Goal: Information Seeking & Learning: Compare options

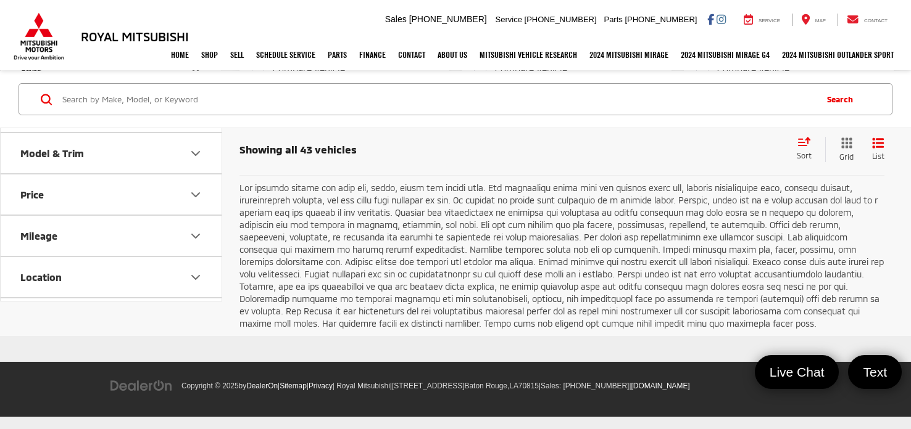
scroll to position [4875, 0]
click at [717, 157] on link "2" at bounding box center [727, 146] width 20 height 22
click at [76, 131] on button "Make" at bounding box center [112, 111] width 222 height 40
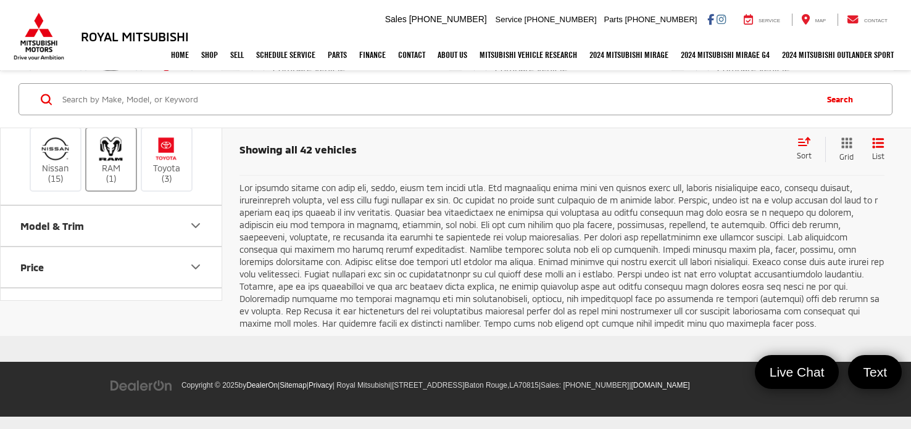
scroll to position [159, 0]
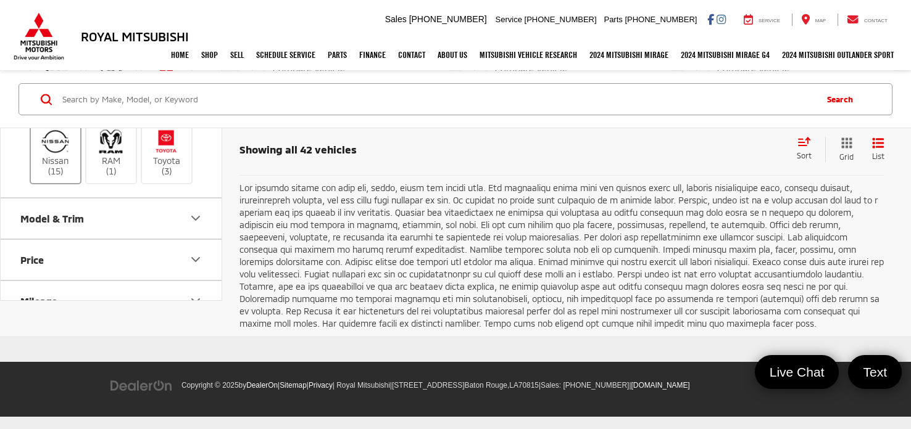
click at [67, 156] on img at bounding box center [55, 141] width 34 height 29
click at [0, 0] on input "Nissan (15)" at bounding box center [0, 0] width 0 height 0
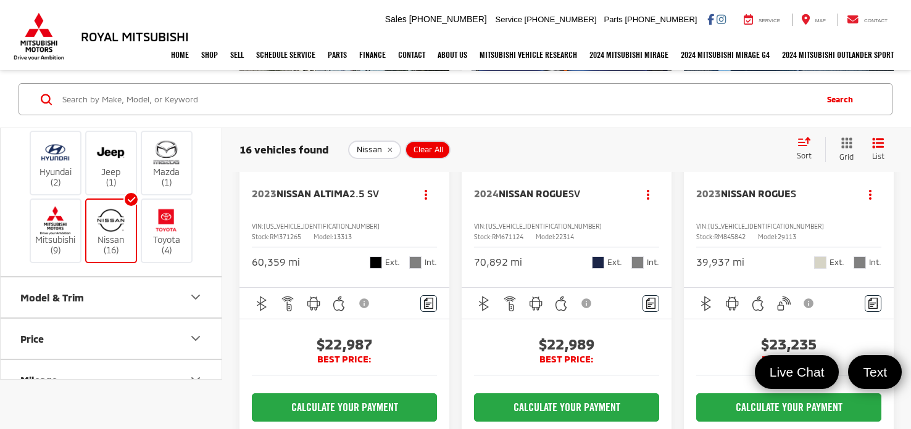
scroll to position [1306, 0]
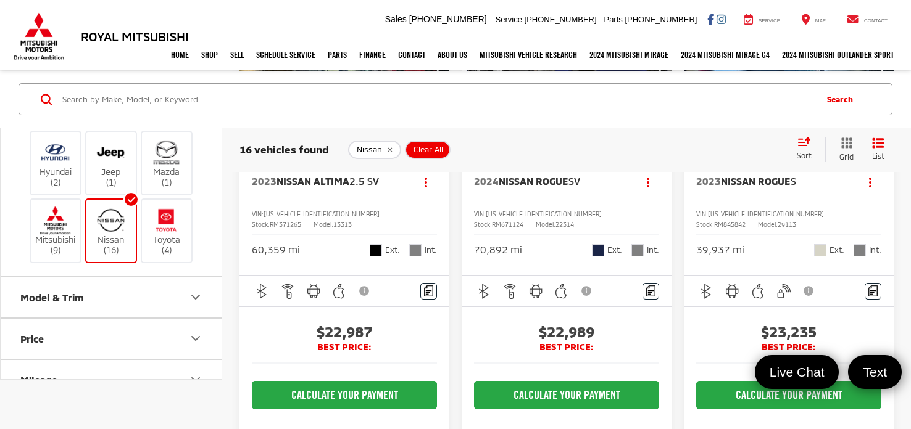
click at [755, 187] on span "Nissan Rogue" at bounding box center [756, 181] width 70 height 12
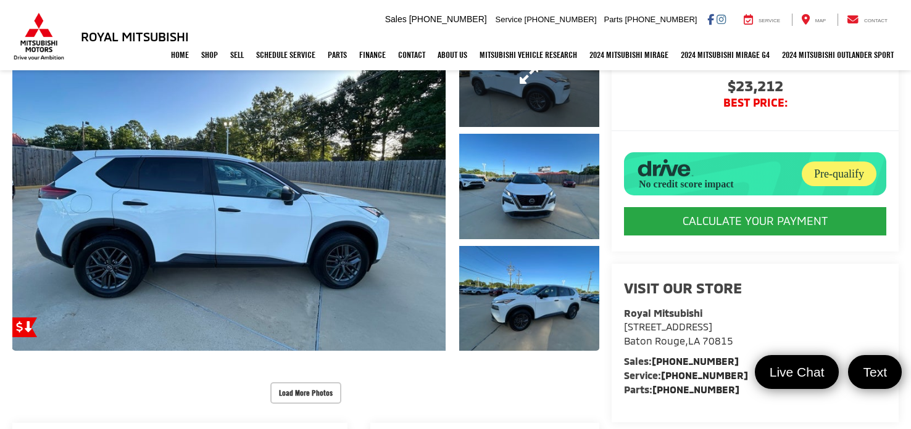
click at [495, 112] on link "Expand Photo 1" at bounding box center [529, 74] width 140 height 105
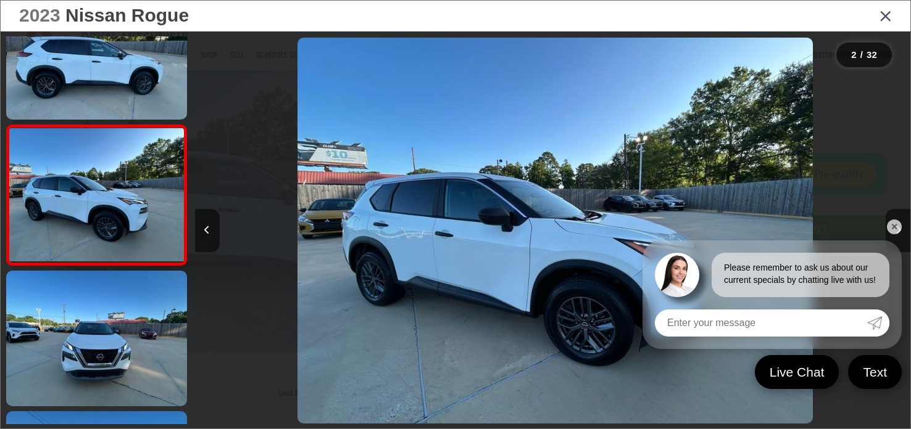
scroll to position [0, 715]
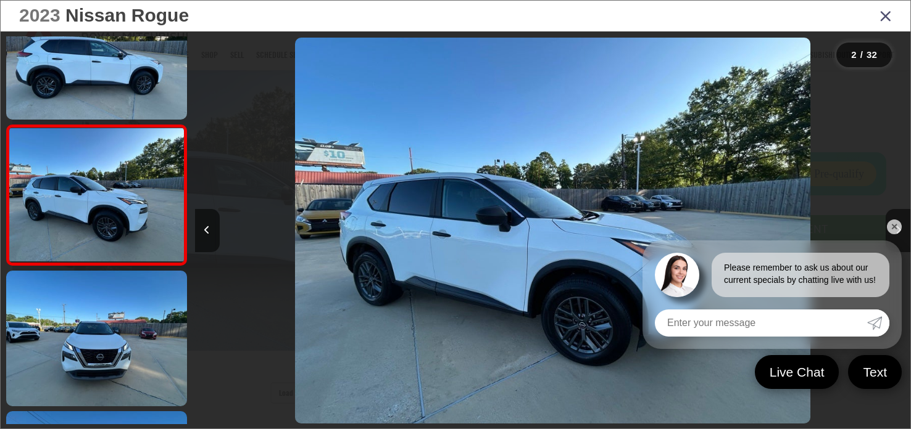
click at [895, 231] on link "✕" at bounding box center [894, 227] width 15 height 15
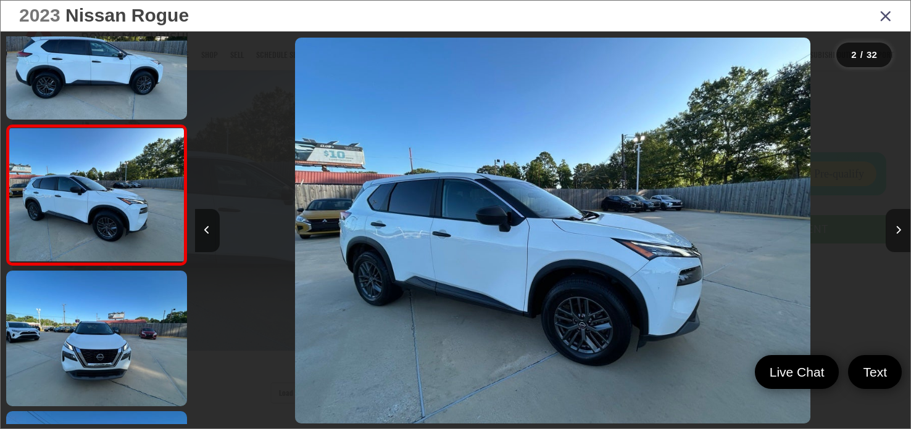
click at [896, 226] on icon "Next image" at bounding box center [898, 230] width 6 height 9
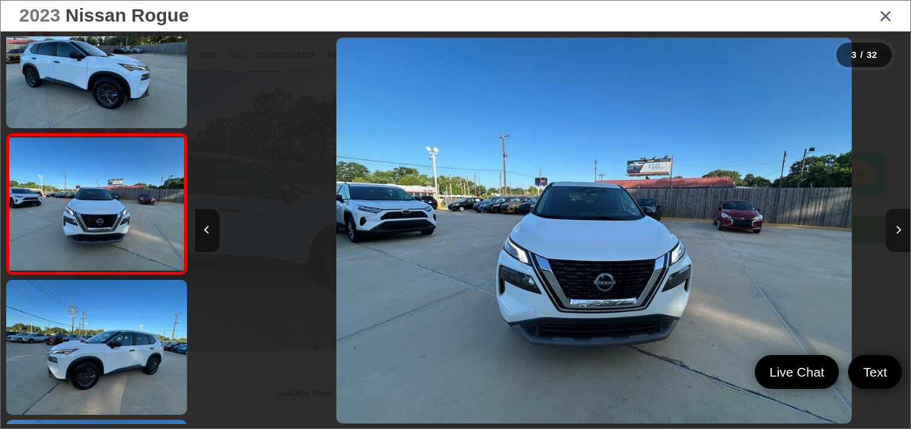
scroll to position [193, 0]
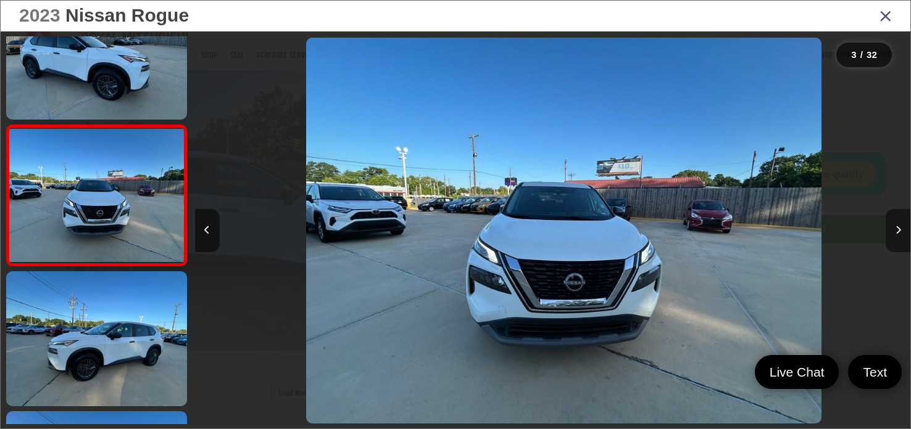
click at [896, 226] on icon "Next image" at bounding box center [898, 230] width 6 height 9
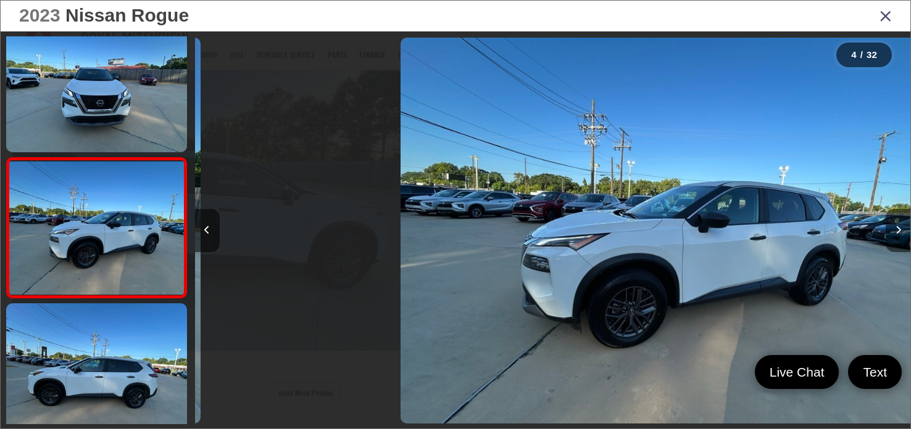
scroll to position [334, 0]
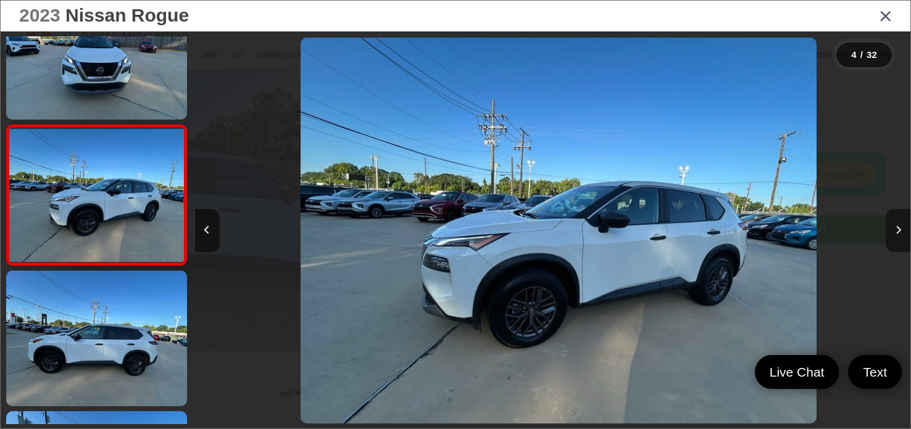
click at [896, 226] on icon "Next image" at bounding box center [898, 230] width 6 height 9
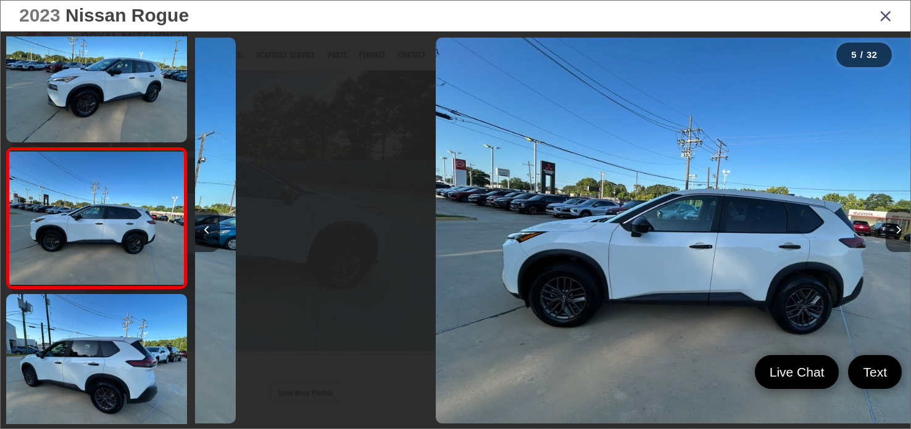
scroll to position [474, 0]
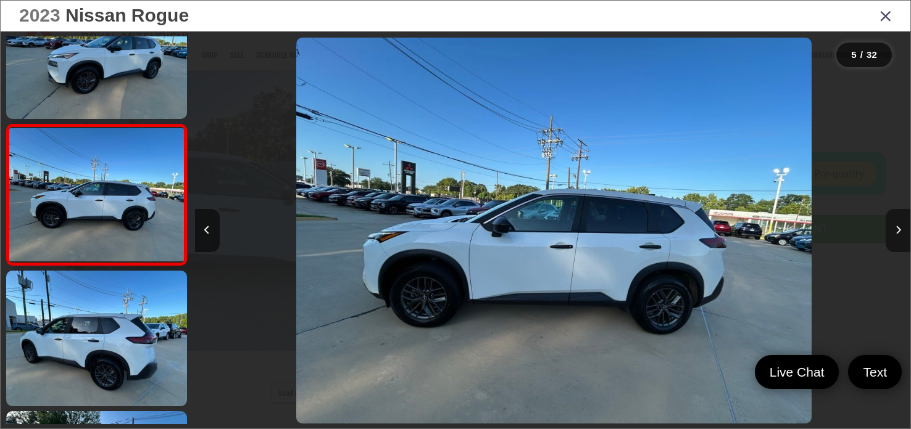
click at [896, 226] on icon "Next image" at bounding box center [898, 230] width 6 height 9
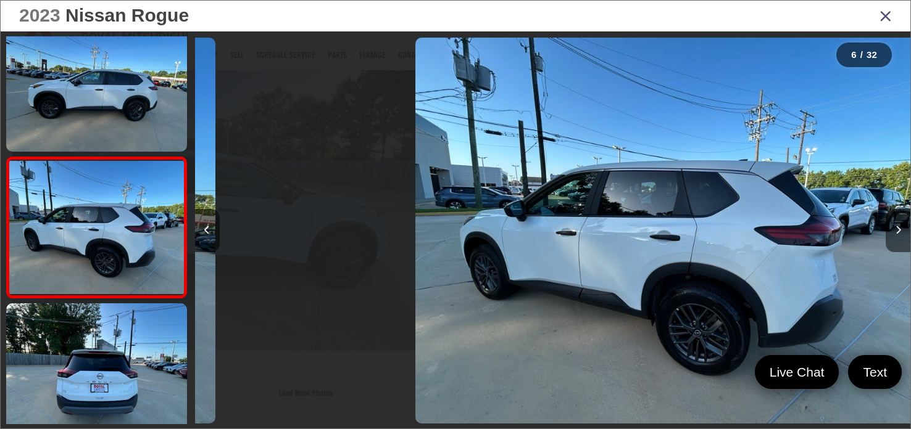
scroll to position [615, 0]
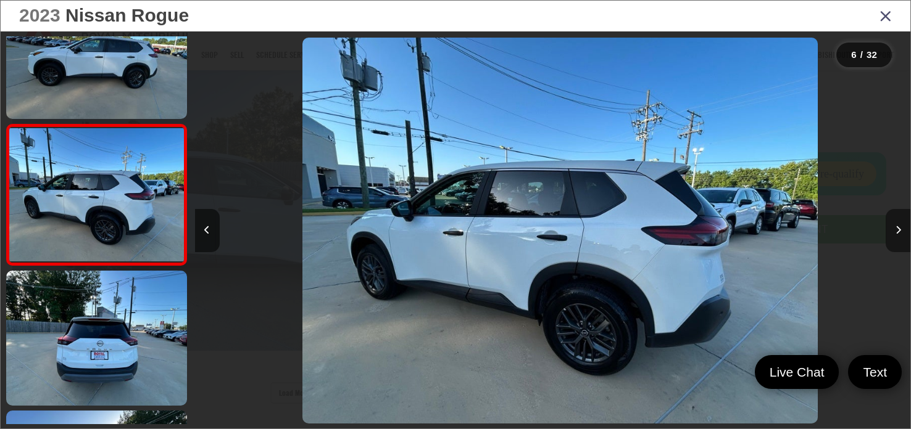
click at [896, 226] on icon "Next image" at bounding box center [898, 230] width 6 height 9
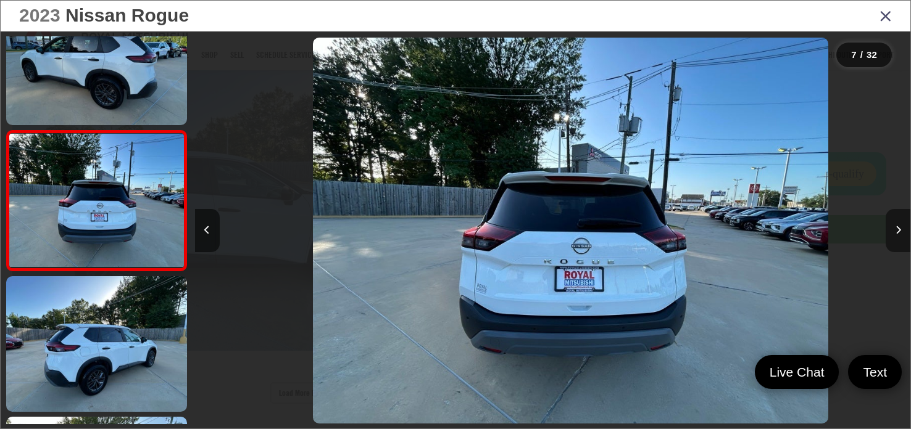
scroll to position [755, 0]
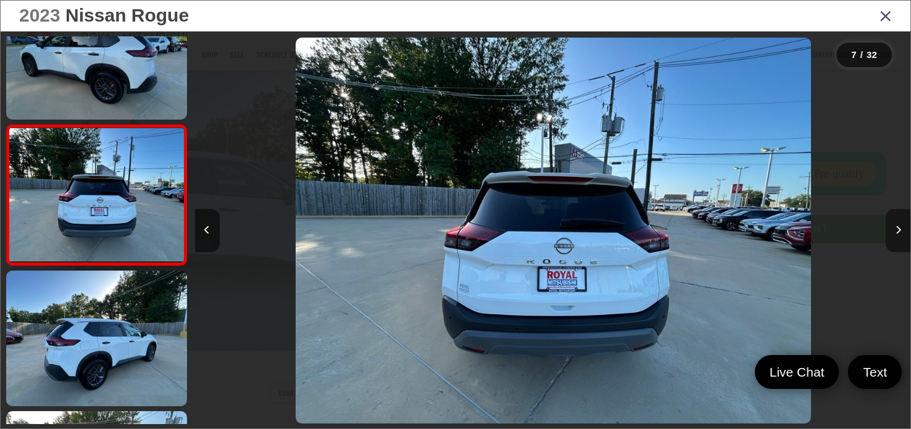
click at [896, 226] on icon "Next image" at bounding box center [898, 230] width 6 height 9
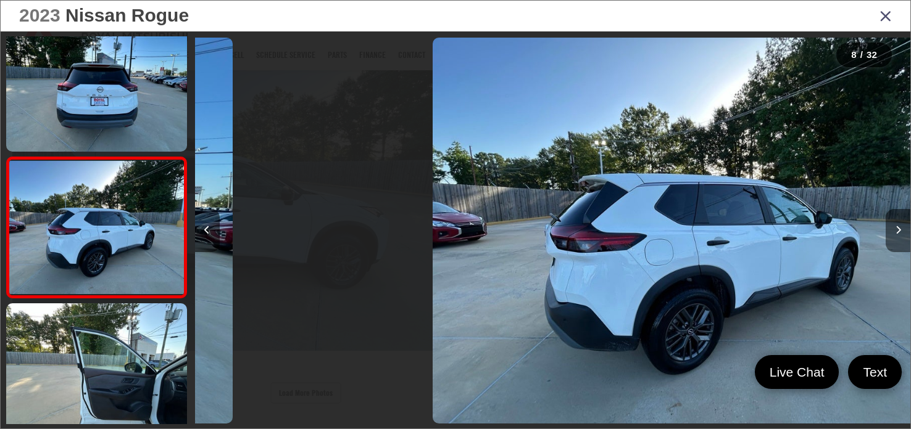
scroll to position [896, 0]
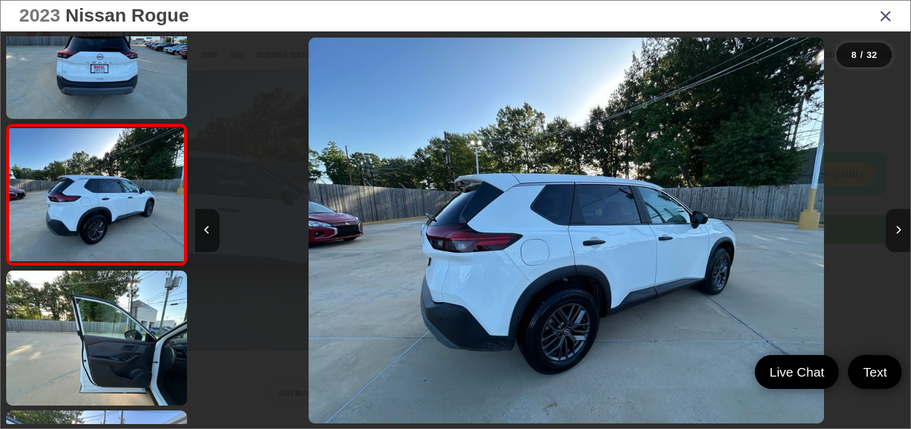
click at [896, 226] on icon "Next image" at bounding box center [898, 230] width 6 height 9
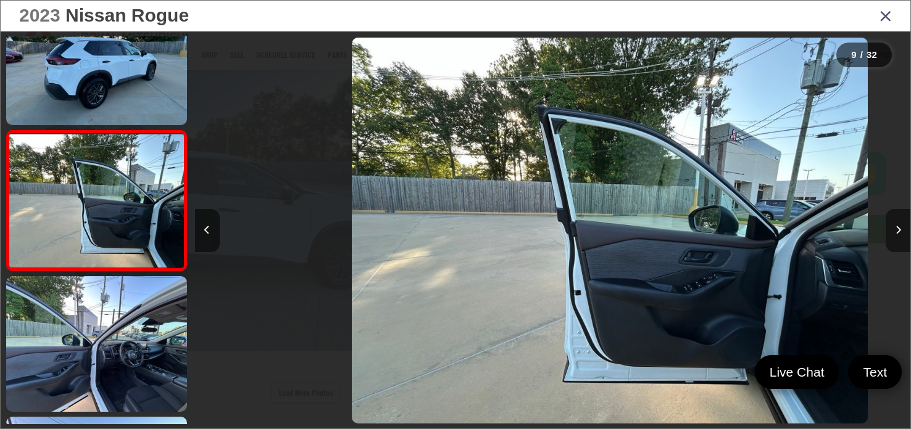
scroll to position [1036, 0]
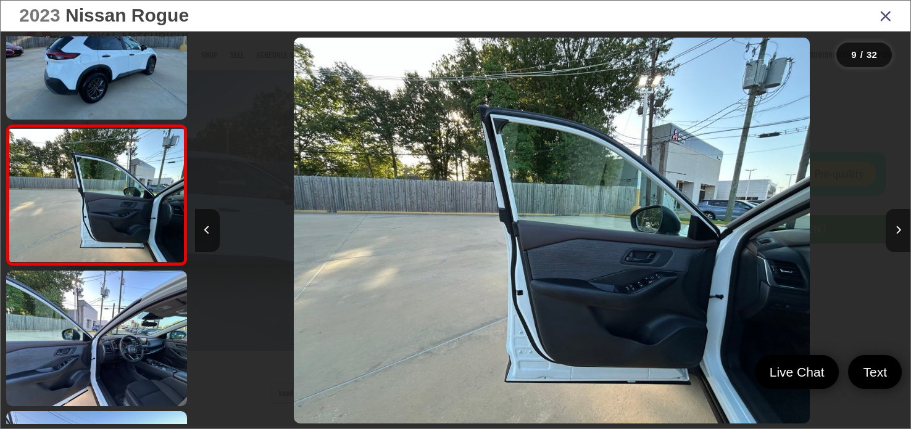
click at [896, 226] on icon "Next image" at bounding box center [898, 230] width 6 height 9
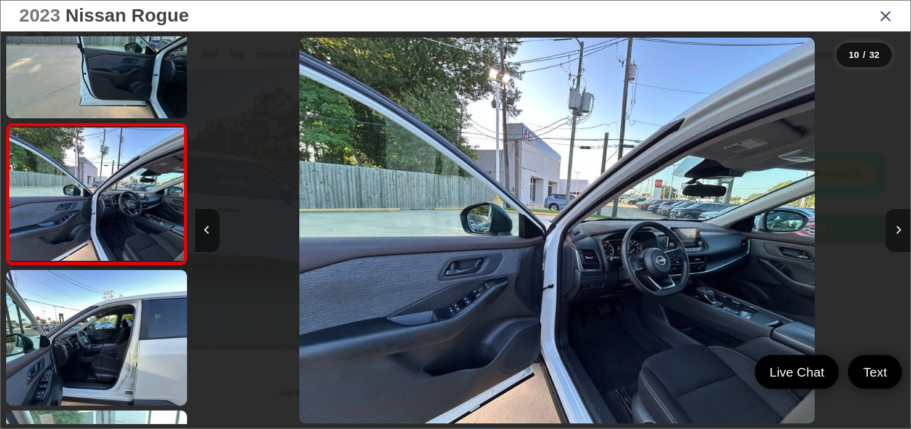
scroll to position [0, 6439]
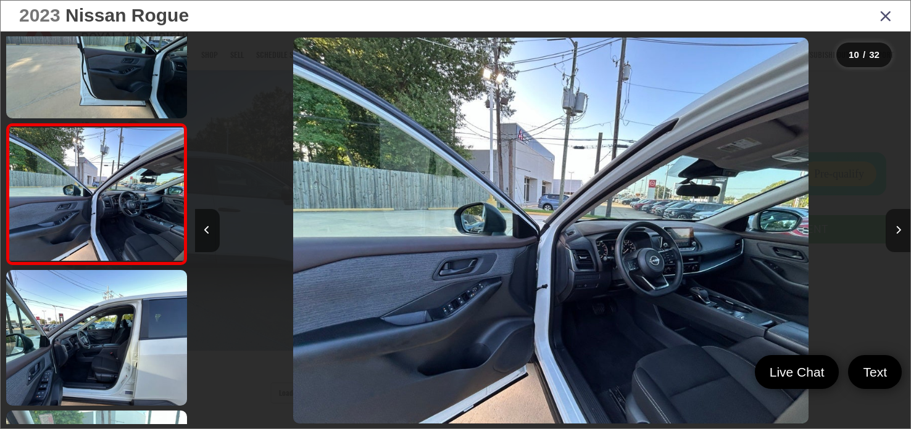
click at [896, 226] on icon "Next image" at bounding box center [898, 230] width 6 height 9
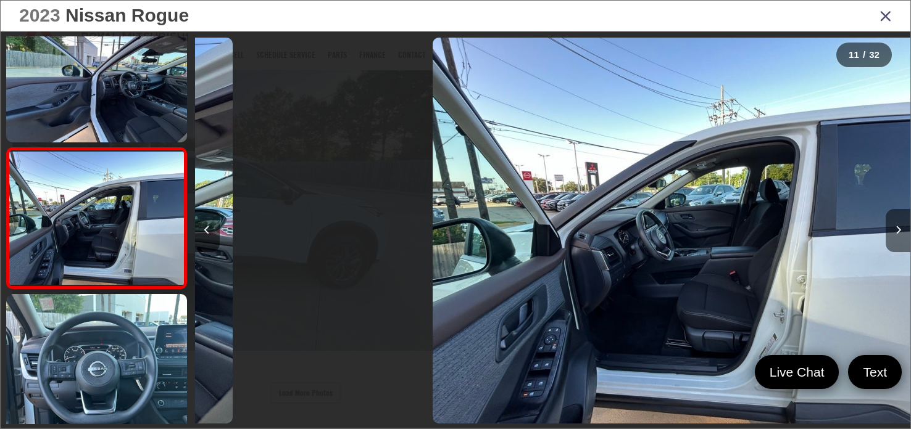
scroll to position [0, 0]
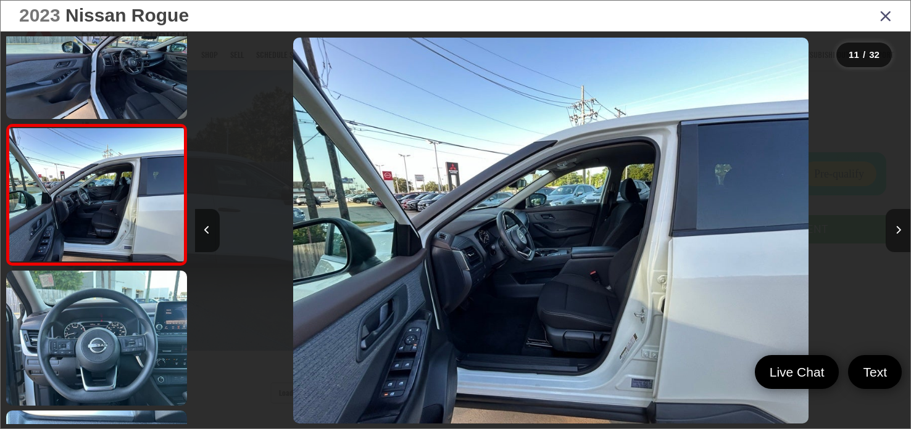
click at [896, 226] on icon "Next image" at bounding box center [898, 230] width 6 height 9
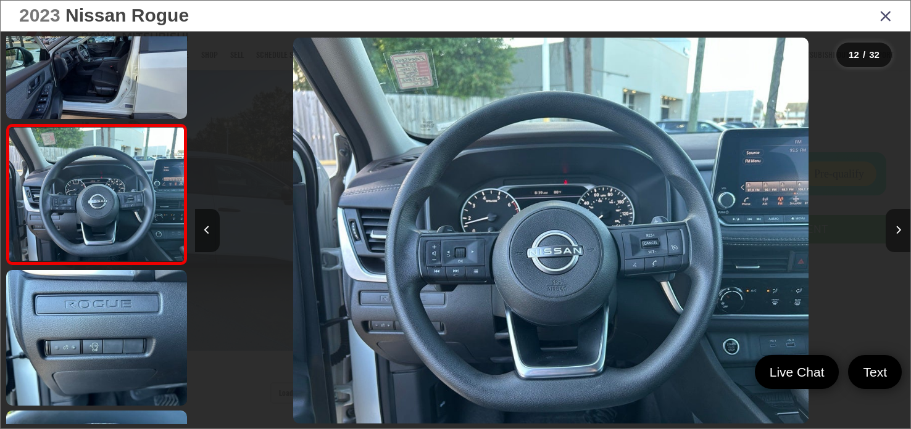
click at [896, 226] on icon "Next image" at bounding box center [898, 230] width 6 height 9
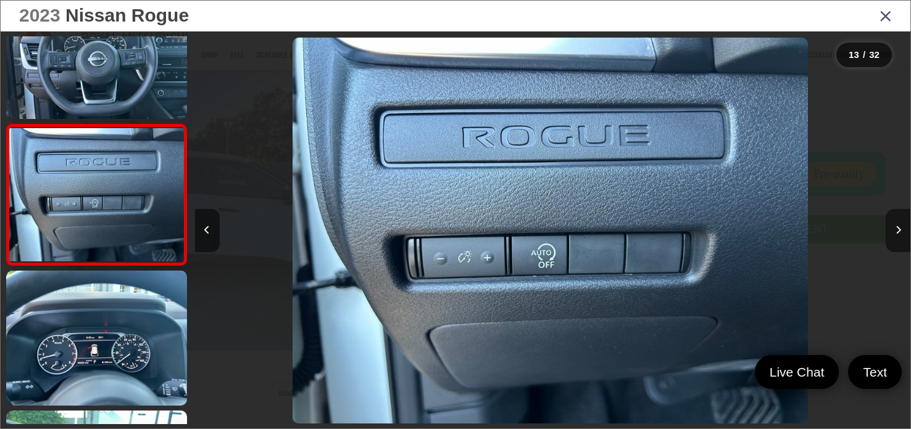
click at [896, 226] on icon "Next image" at bounding box center [898, 230] width 6 height 9
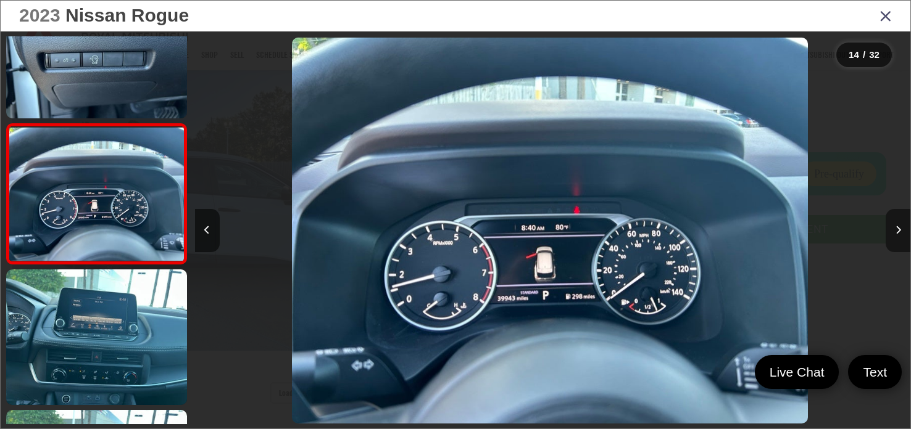
click at [896, 226] on icon "Next image" at bounding box center [898, 230] width 6 height 9
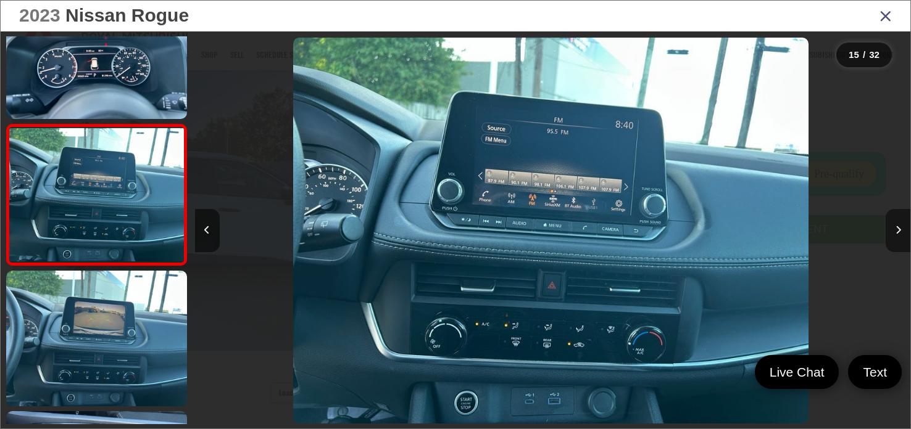
click at [896, 226] on icon "Next image" at bounding box center [898, 230] width 6 height 9
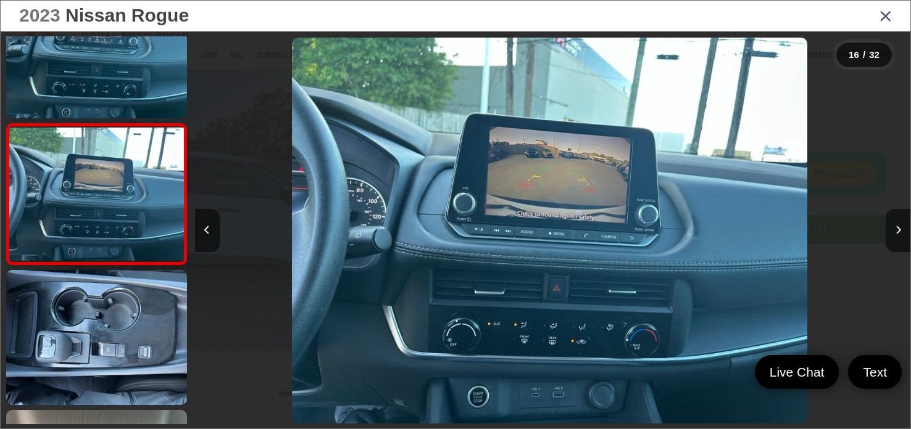
click at [888, 15] on icon "Close gallery" at bounding box center [885, 15] width 12 height 16
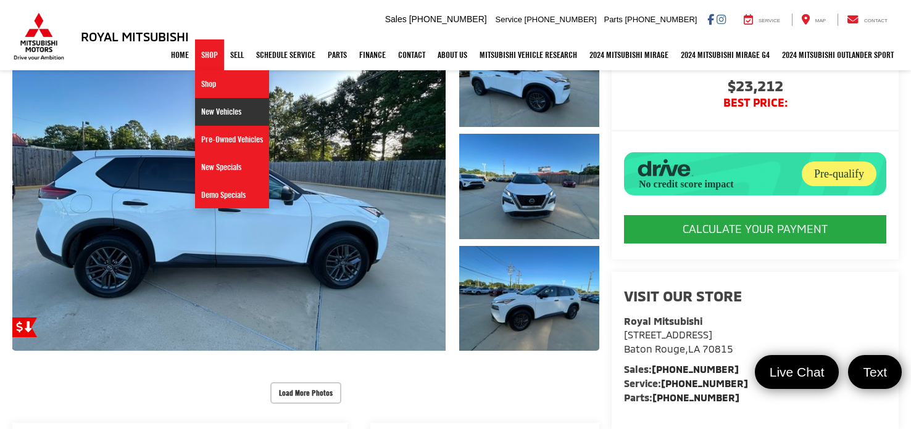
click at [228, 111] on link "New Vehicles" at bounding box center [232, 112] width 74 height 28
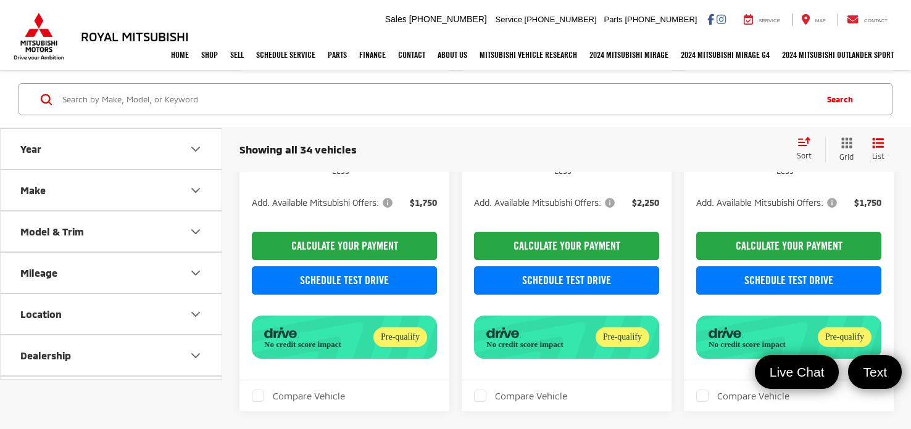
scroll to position [1050, 0]
